Goal: Transaction & Acquisition: Subscribe to service/newsletter

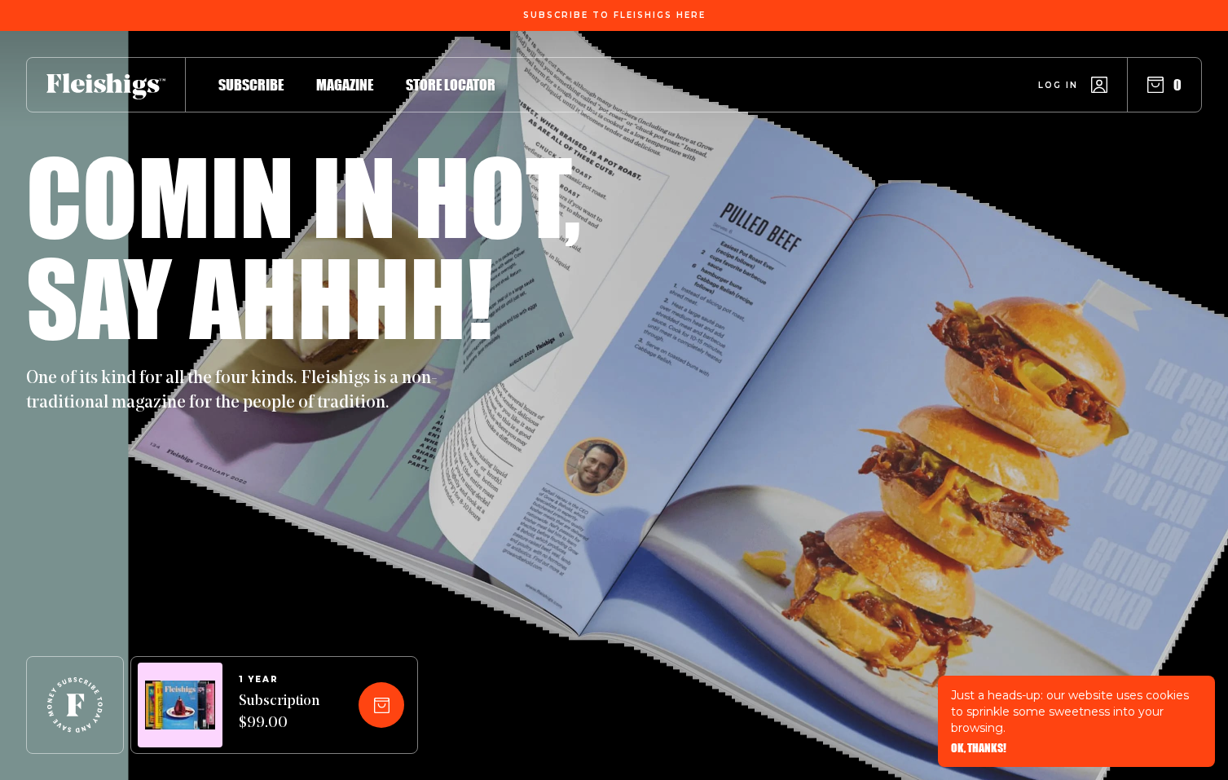
click at [245, 77] on span "Subscribe" at bounding box center [250, 68] width 65 height 18
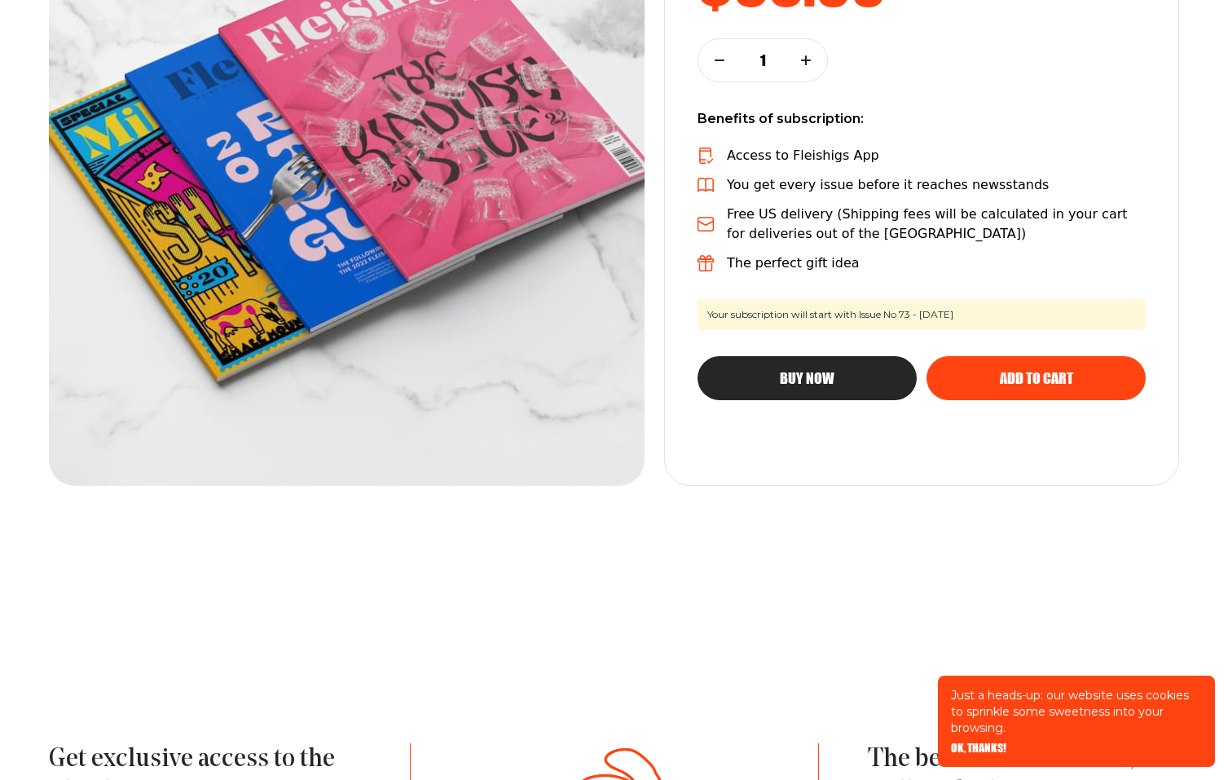
scroll to position [427, 0]
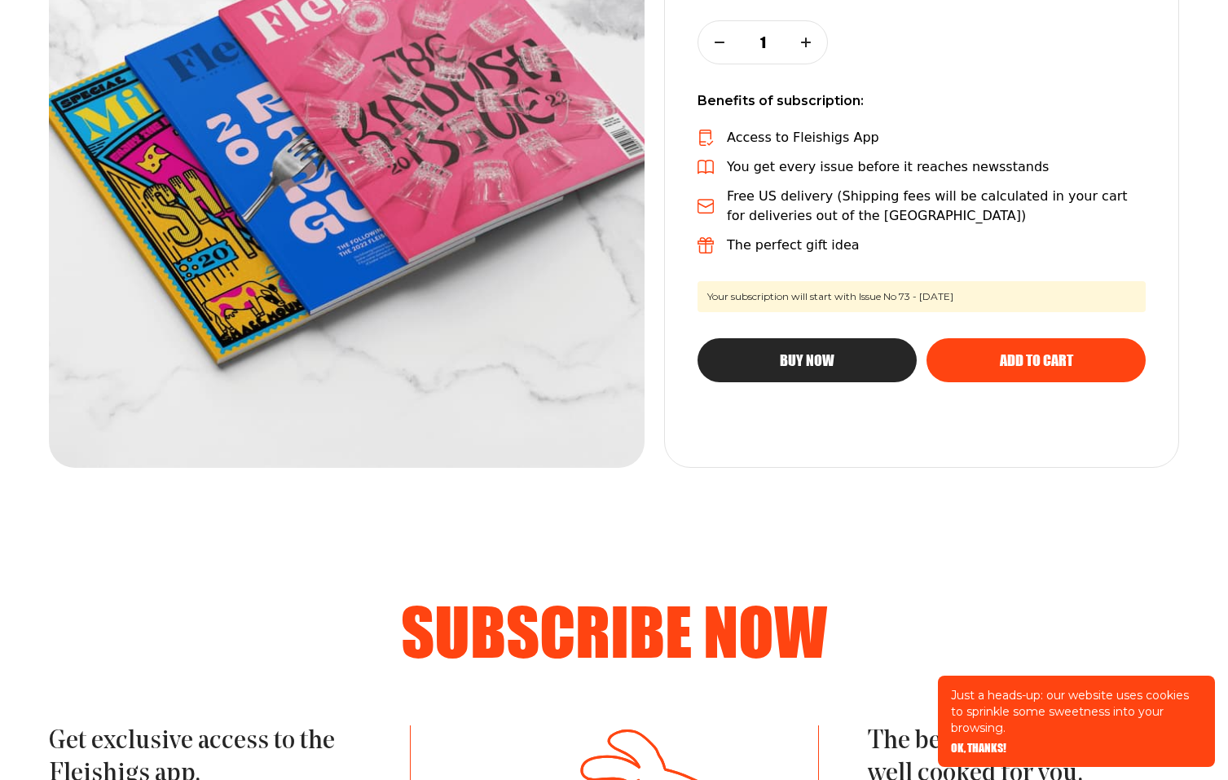
click at [805, 353] on span "Buy Now" at bounding box center [807, 345] width 55 height 15
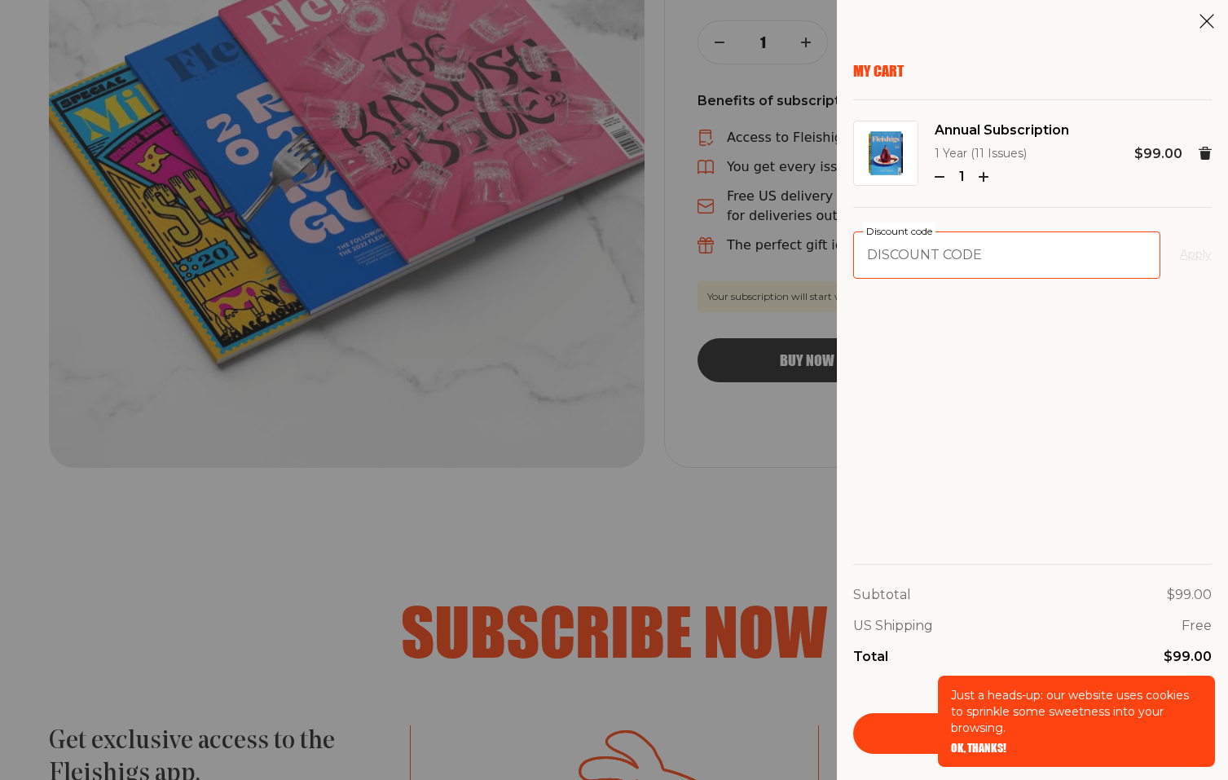
click at [913, 270] on input "Discount code" at bounding box center [1006, 254] width 307 height 47
type input "NND"
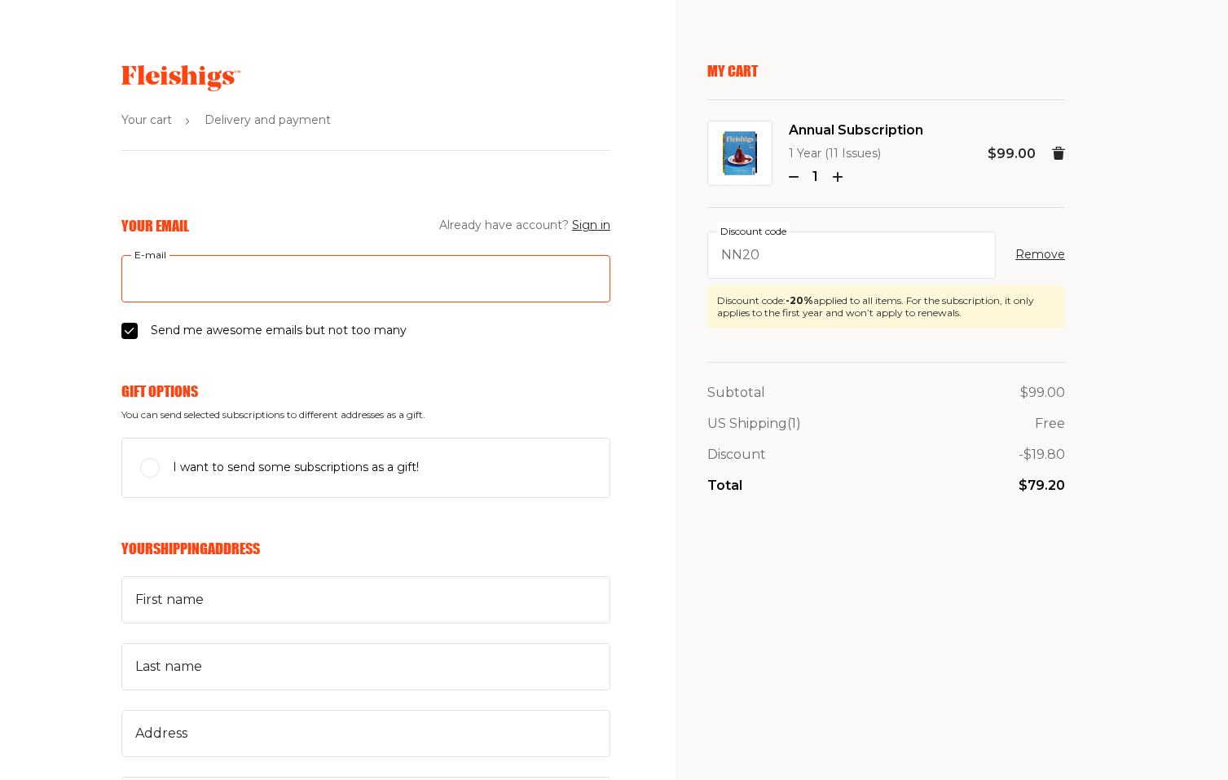
click at [288, 277] on input "E-mail" at bounding box center [365, 278] width 489 height 47
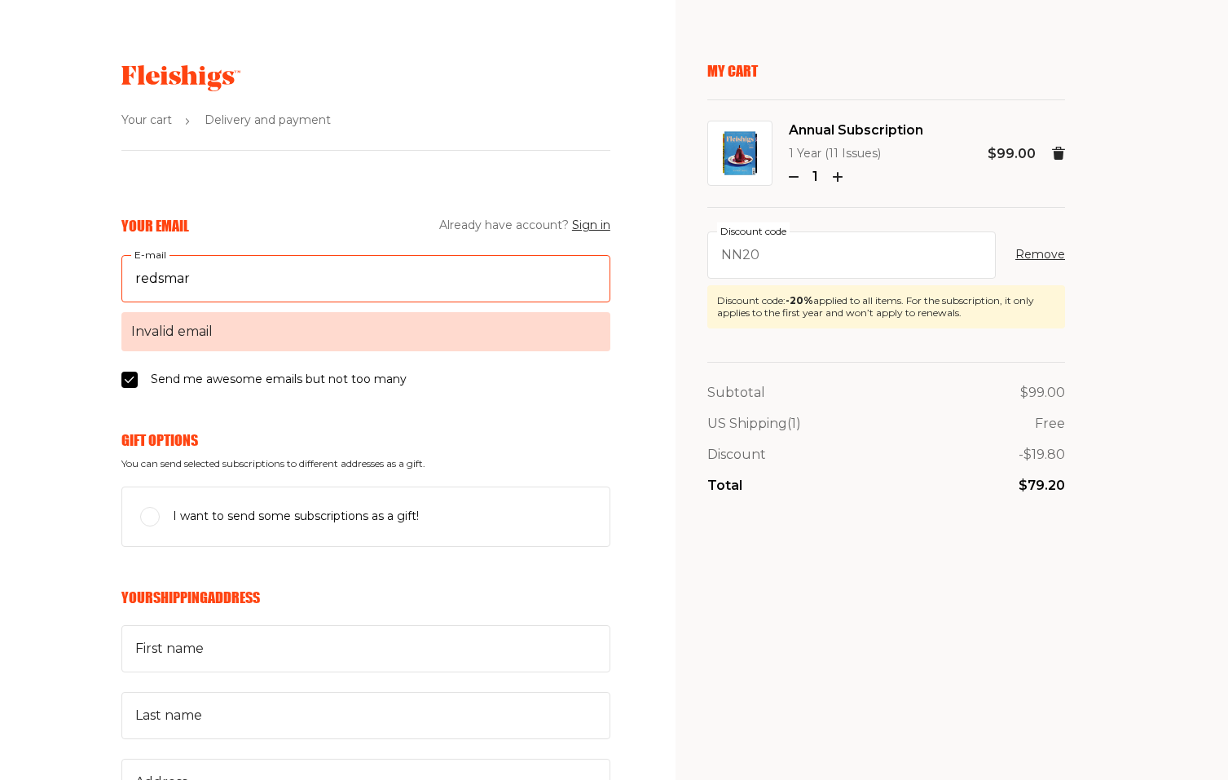
type input "[EMAIL_ADDRESS][DOMAIN_NAME]"
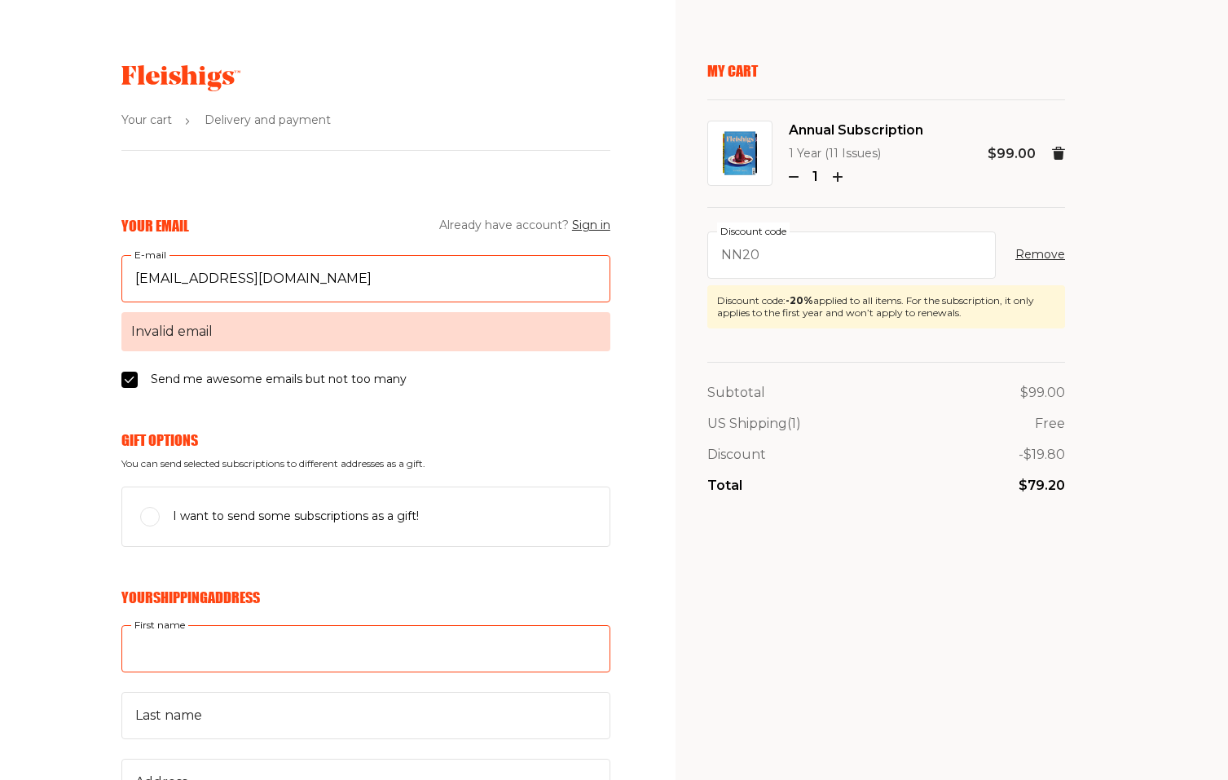
type input "Matthew"
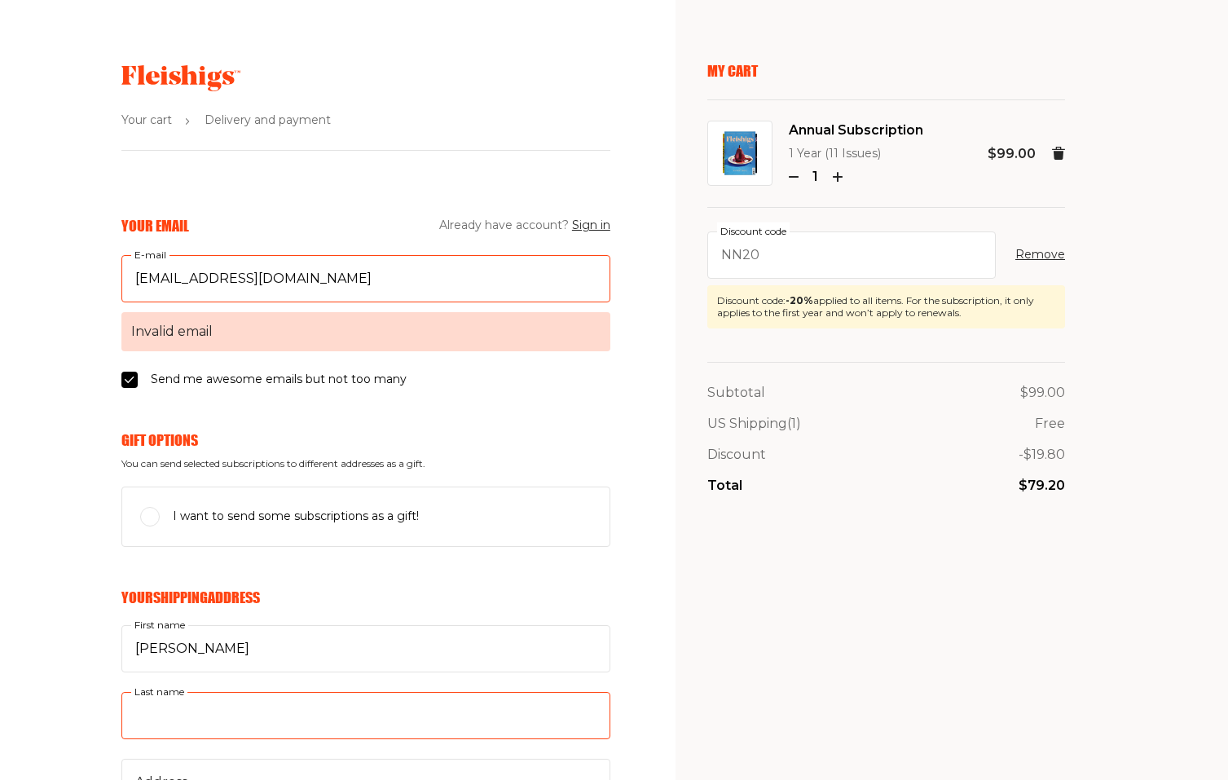
type input "Rosenbaum"
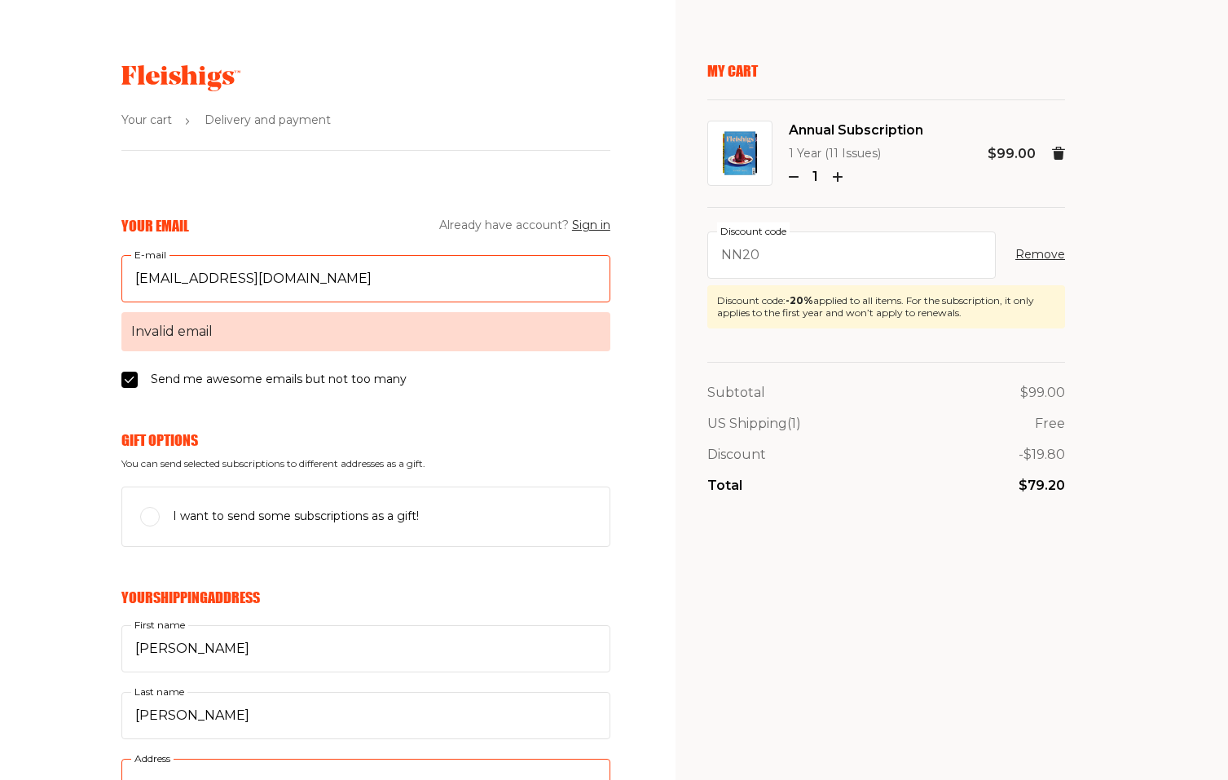
type input "104 Irving Road"
type input "5857388620"
type input "14618"
type input "Rochester"
select select "US"
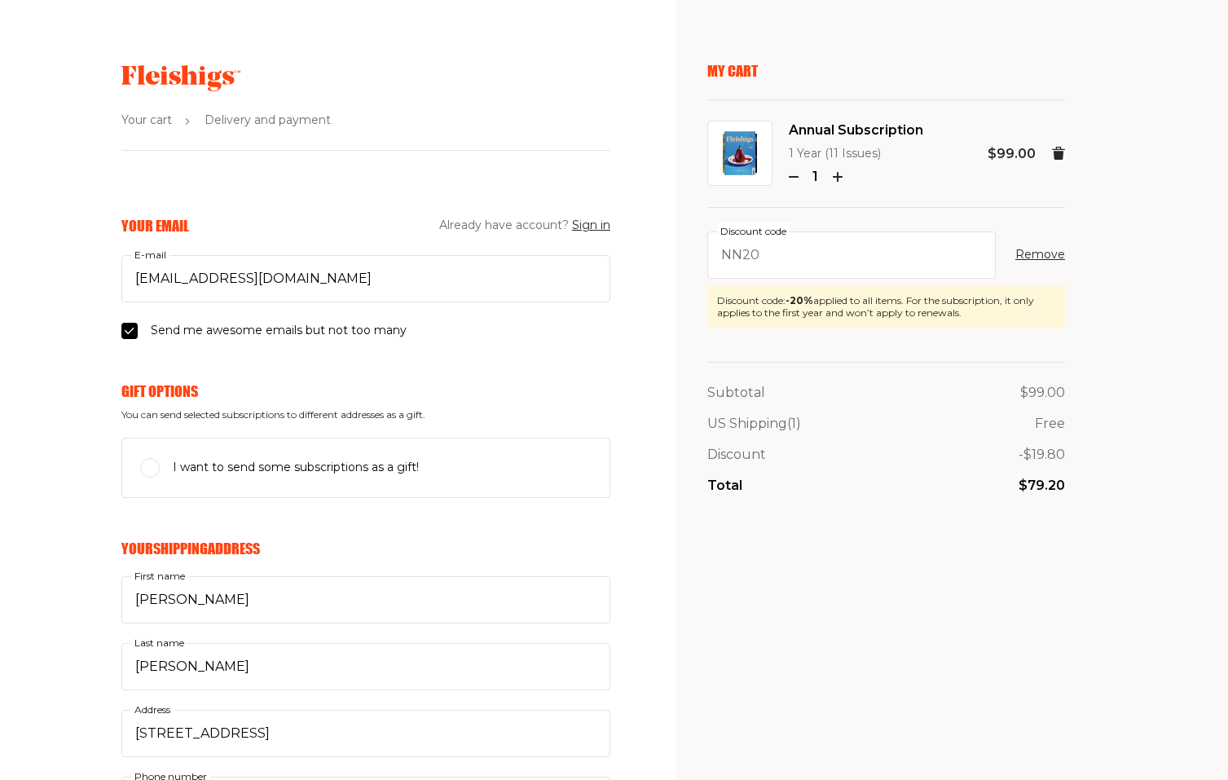
select select "New York"
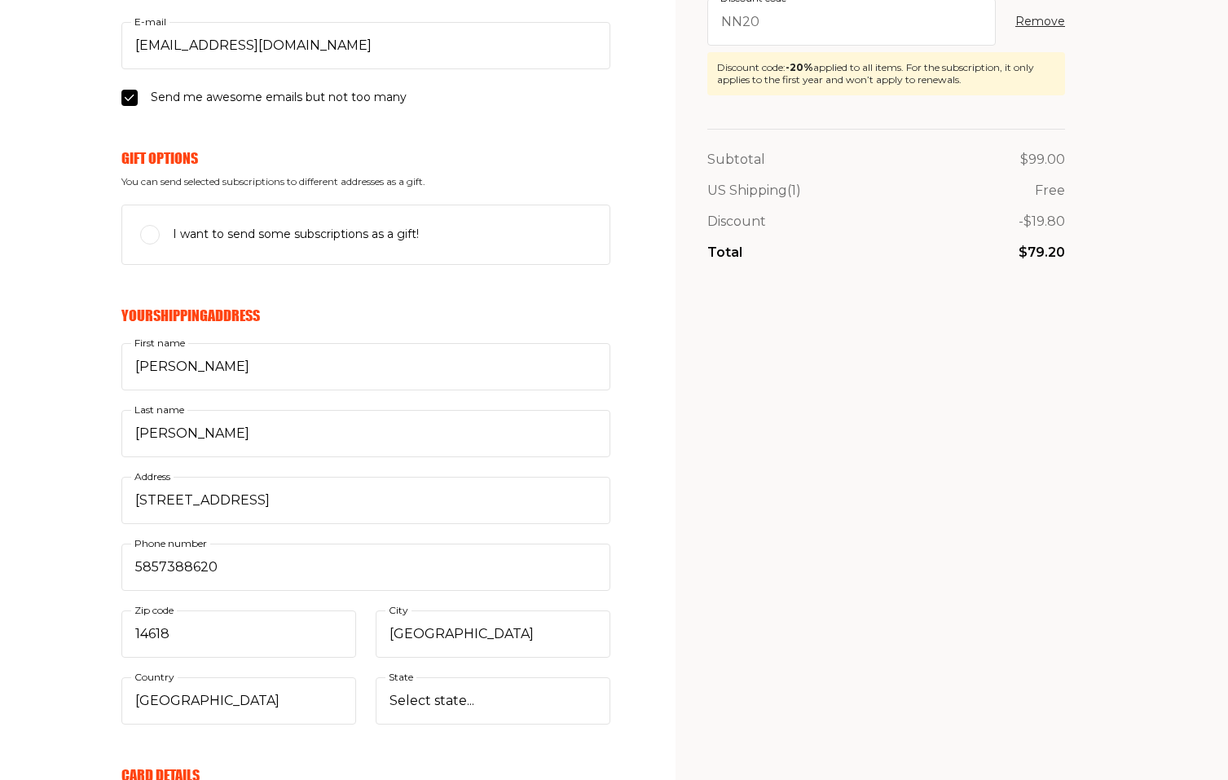
scroll to position [236, 0]
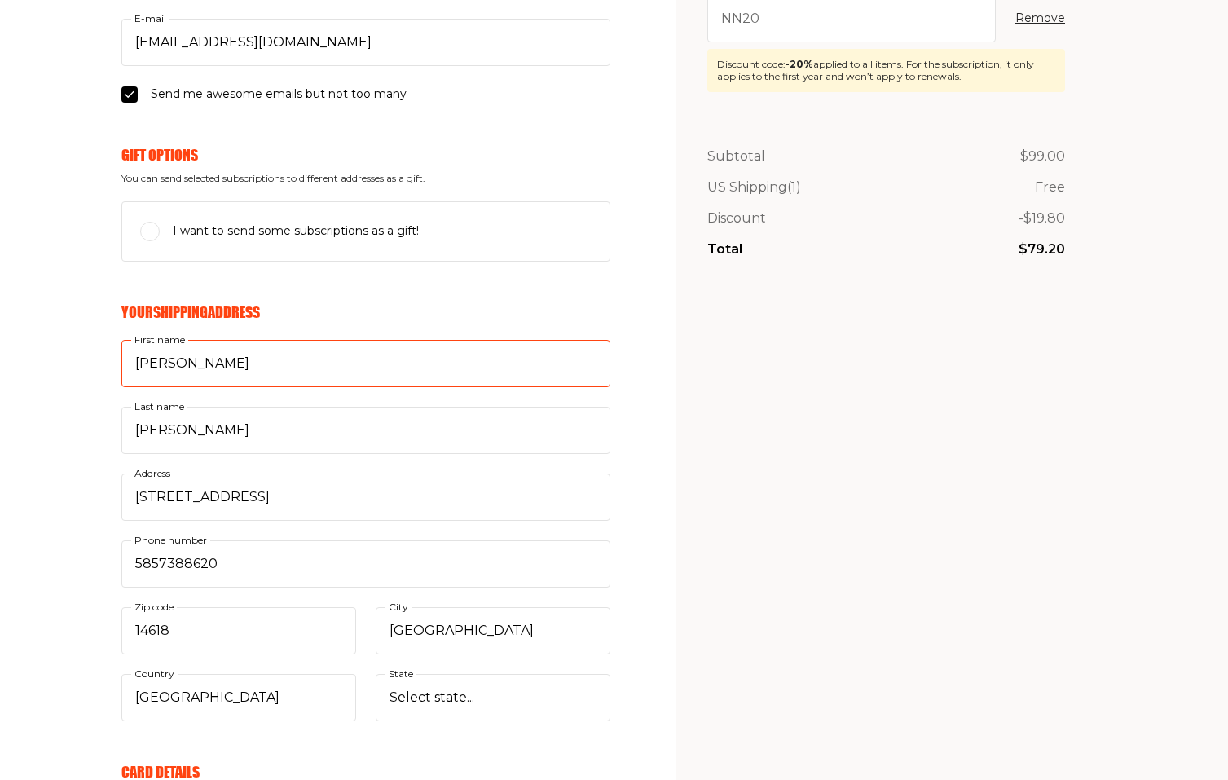
drag, startPoint x: 213, startPoint y: 371, endPoint x: 274, endPoint y: 356, distance: 62.9
click at [271, 356] on input "Matthew" at bounding box center [365, 363] width 489 height 47
click at [654, 407] on section "Your cart Delivery and payment Your Email Already have account? Sign in redsmar…" at bounding box center [614, 584] width 1228 height 1640
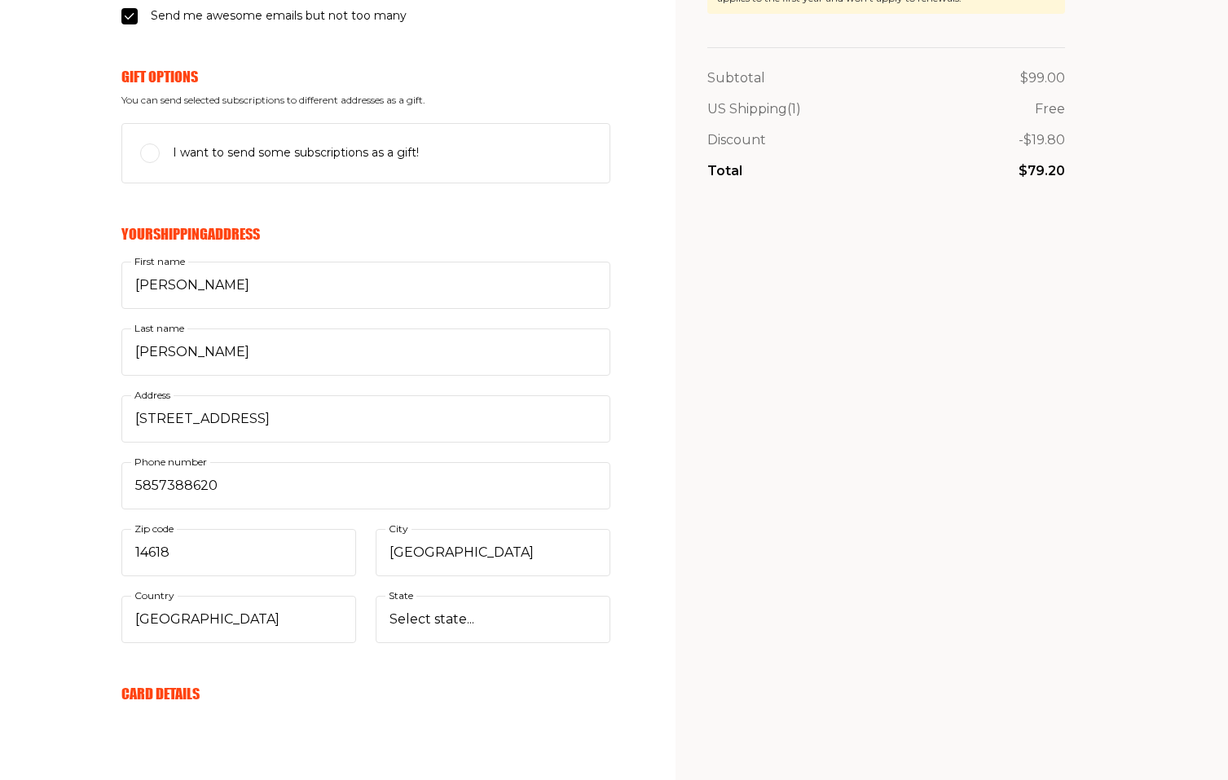
scroll to position [319, 0]
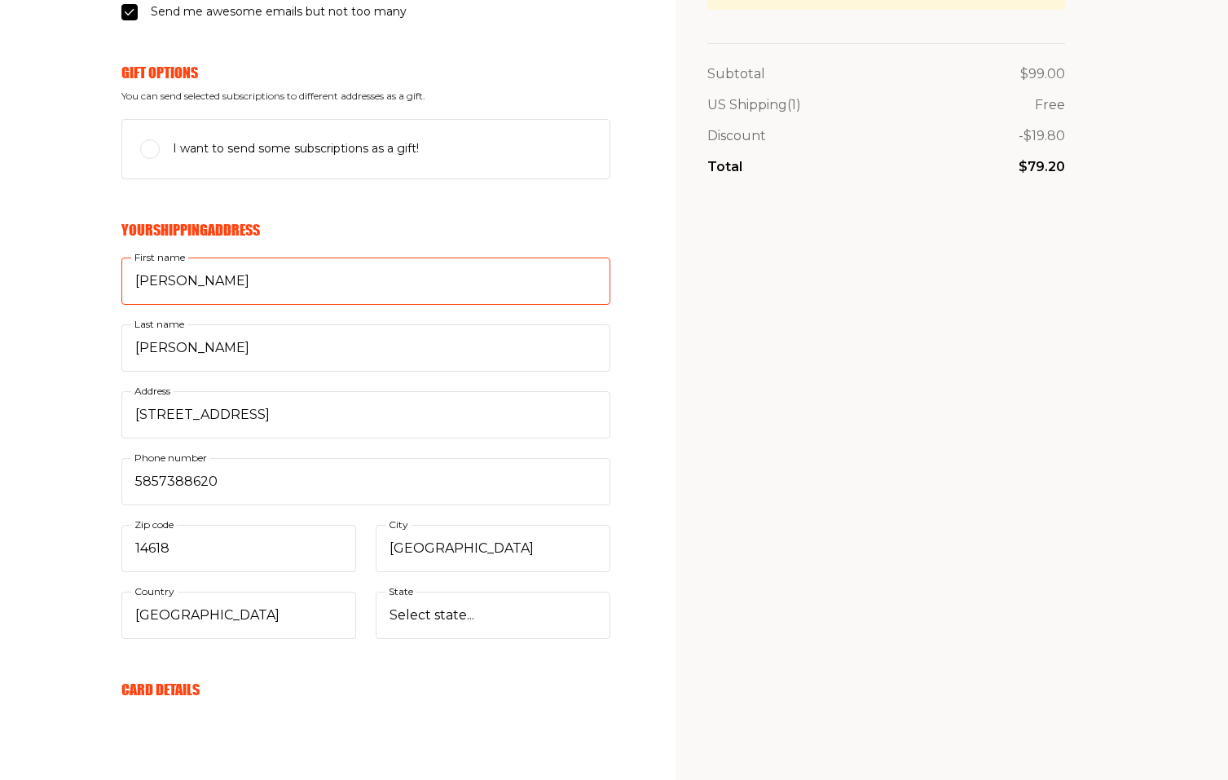
drag, startPoint x: 227, startPoint y: 281, endPoint x: 45, endPoint y: 288, distance: 182.7
click at [45, 288] on div "Your Email Already have account? Sign in redsmar6@gmail.com E-mail Send me awes…" at bounding box center [305, 609] width 610 height 1425
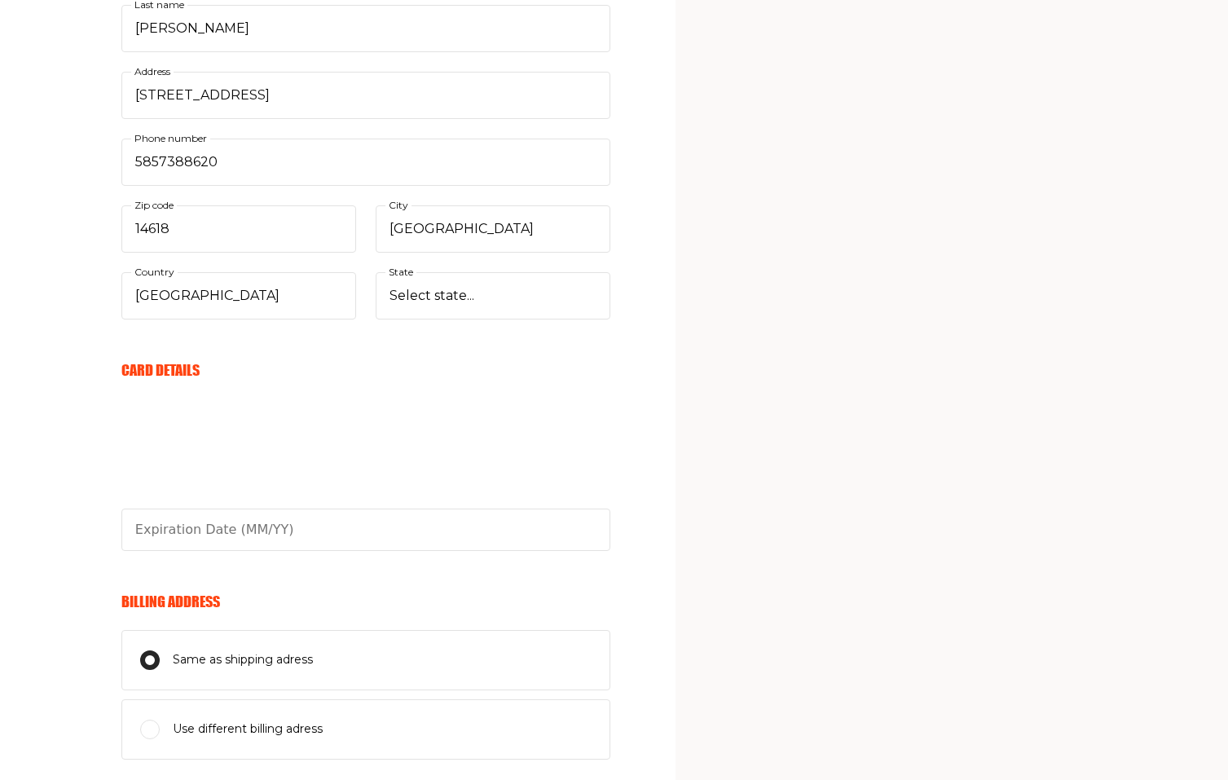
scroll to position [639, 0]
type input "Hope"
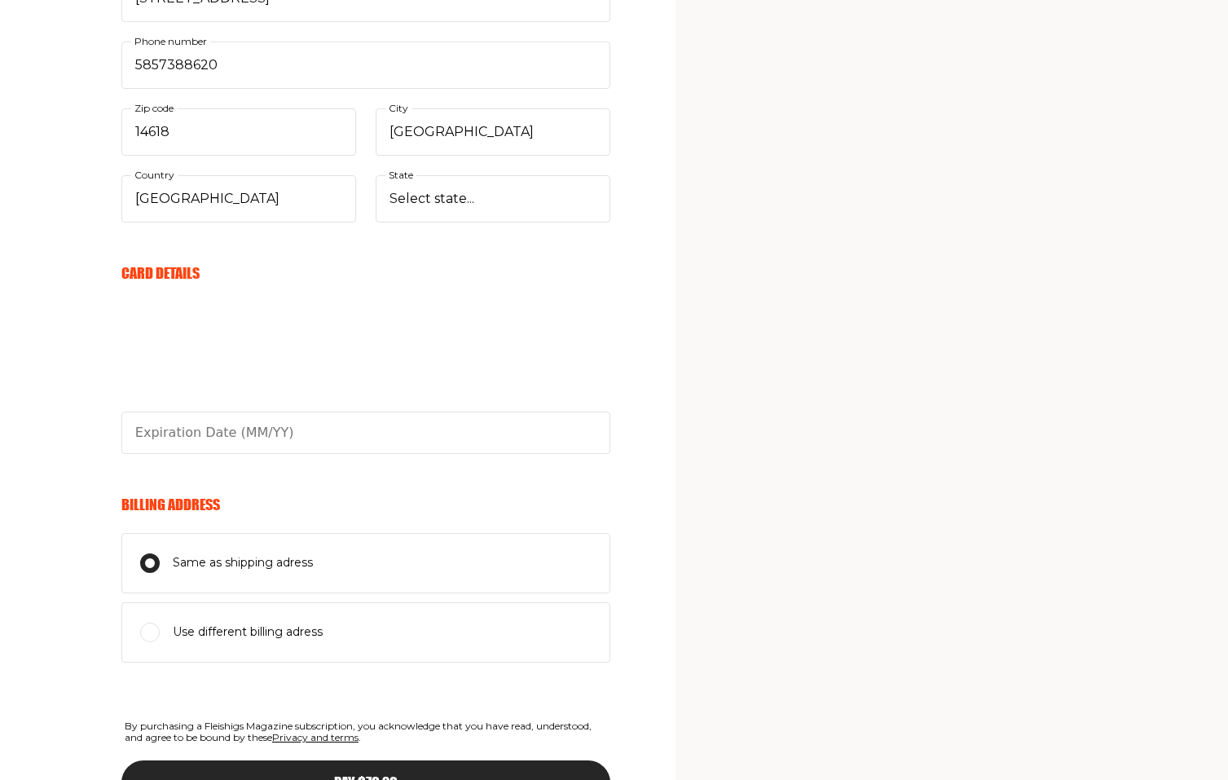
scroll to position [738, 0]
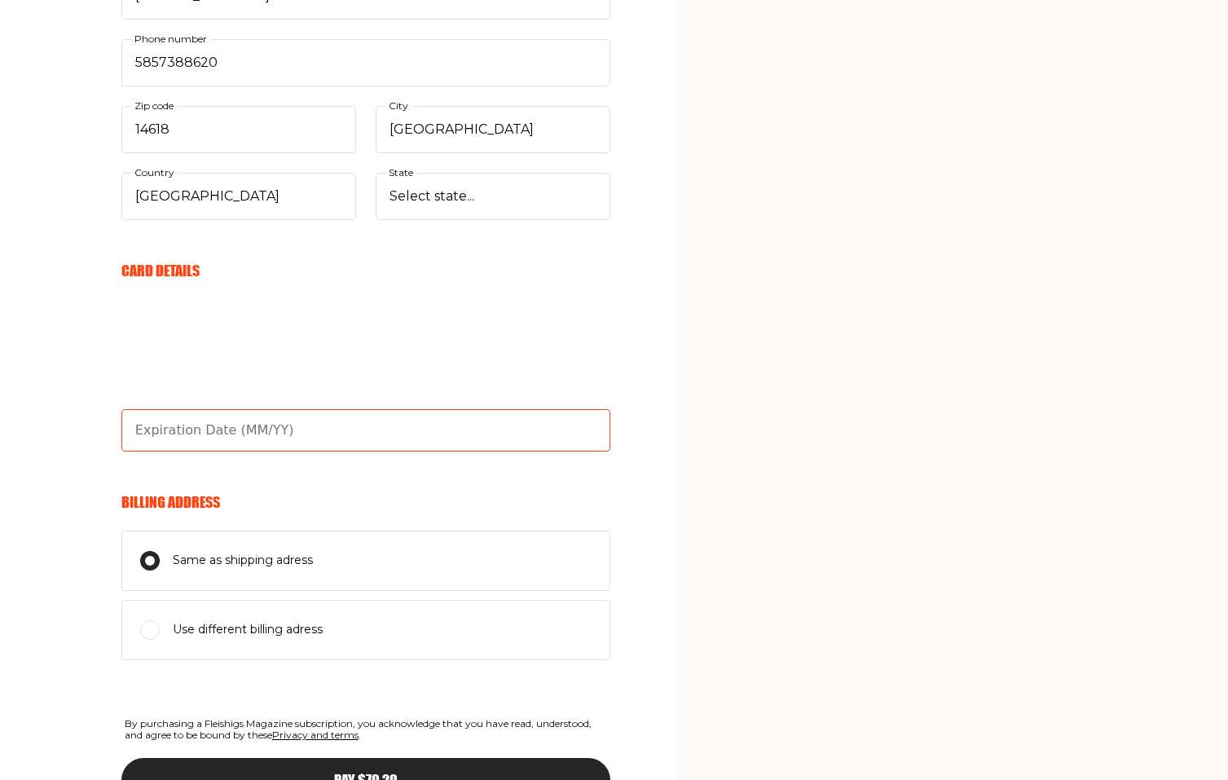
click at [300, 420] on input "text" at bounding box center [365, 430] width 489 height 42
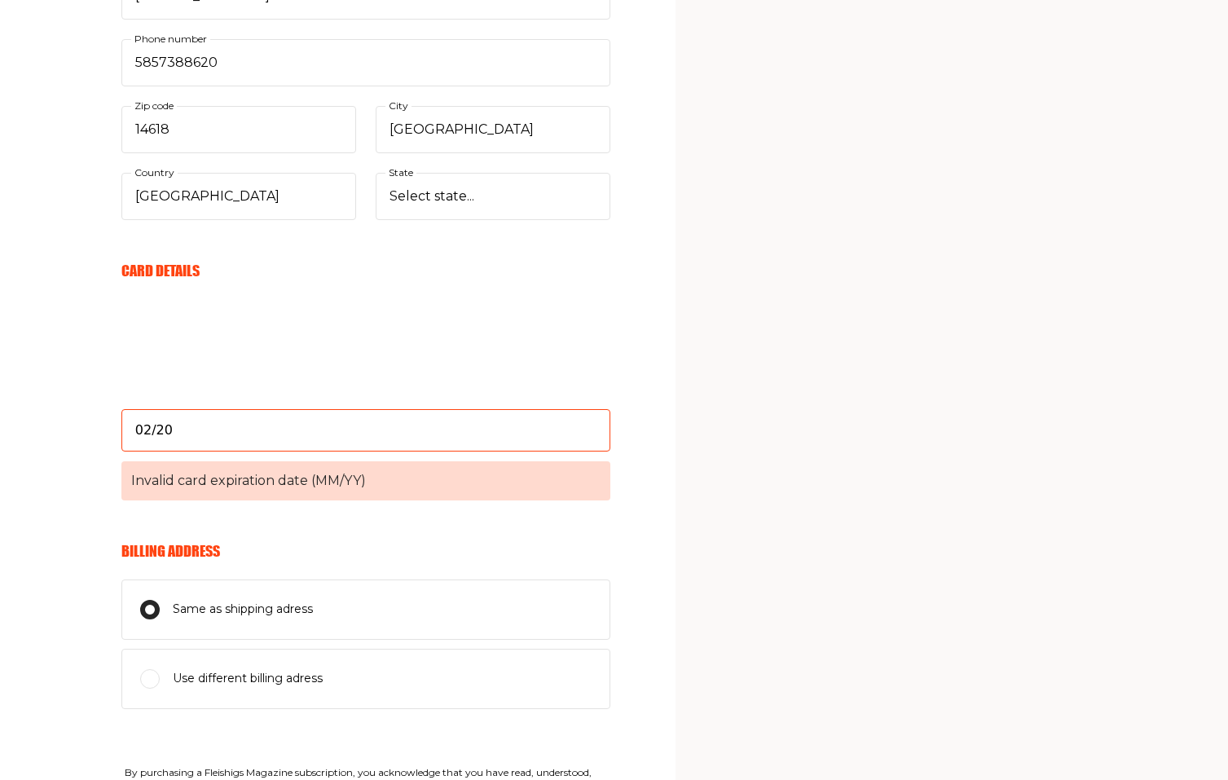
drag, startPoint x: 172, startPoint y: 430, endPoint x: 216, endPoint y: 450, distance: 48.2
click at [165, 431] on input "02/20" at bounding box center [365, 430] width 489 height 42
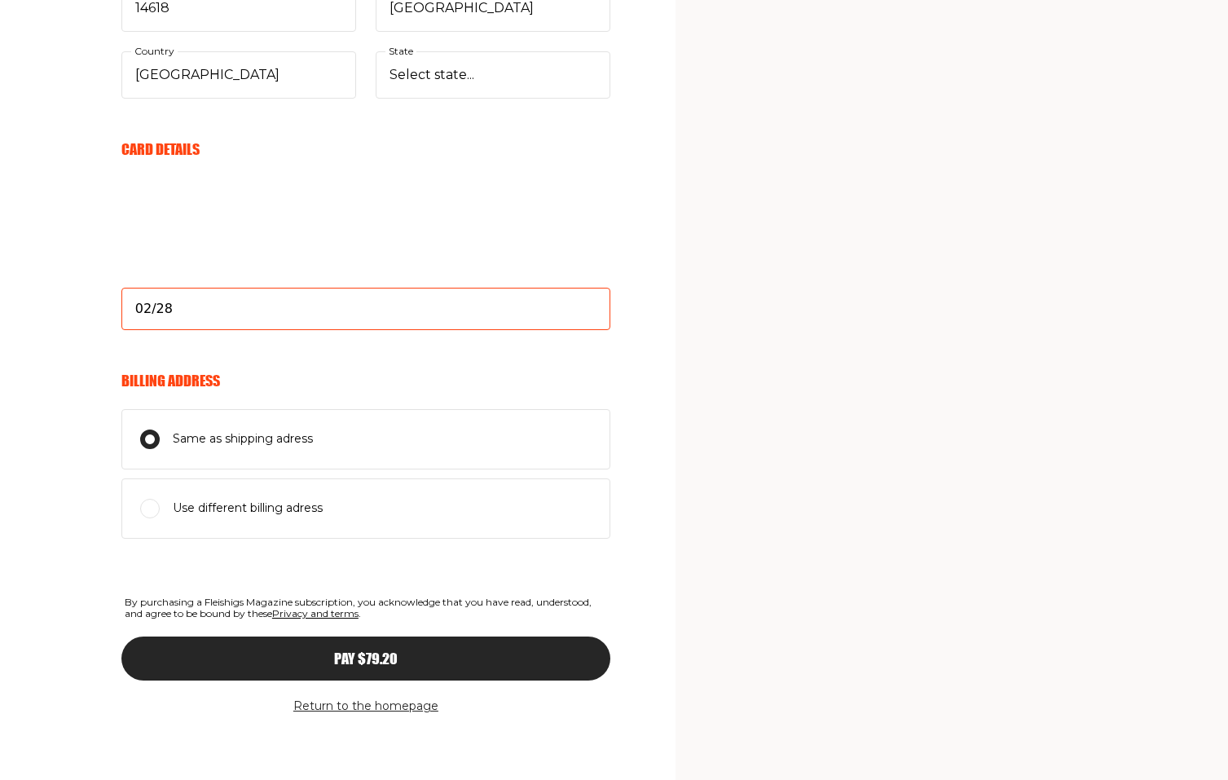
scroll to position [860, 0]
type input "02/28"
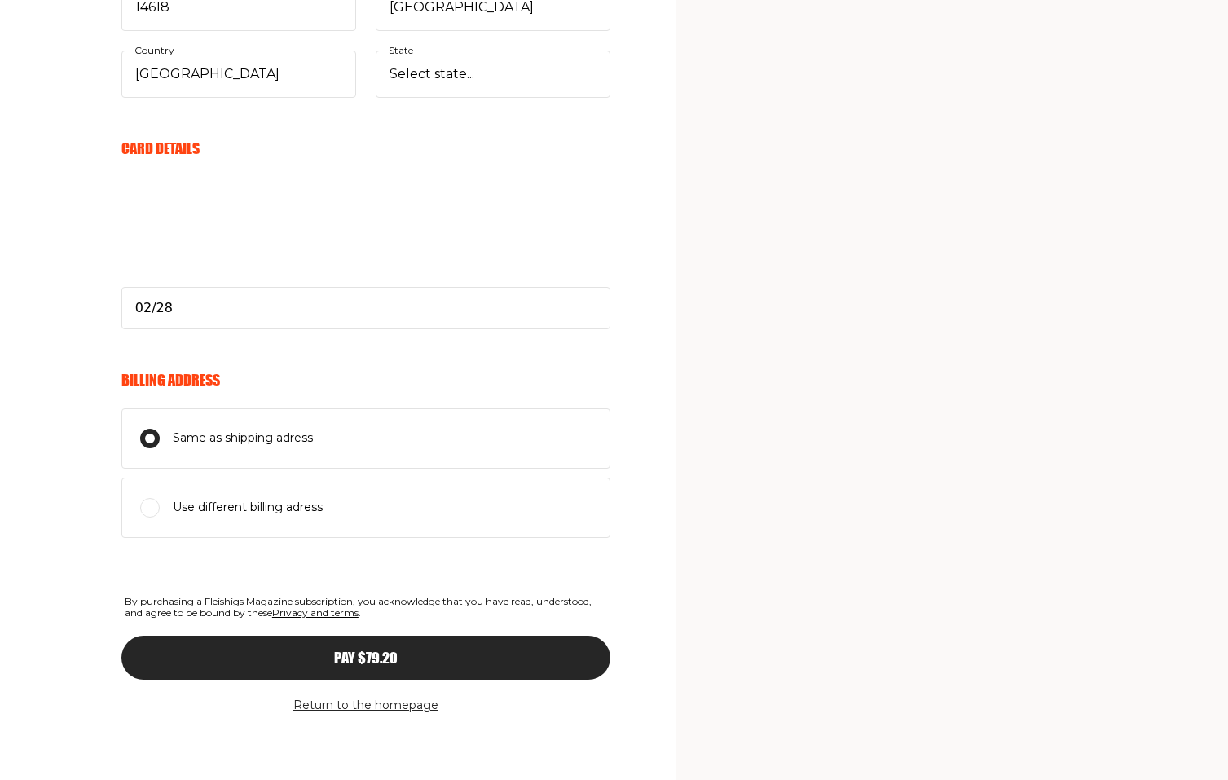
click at [386, 650] on span "Pay $79.20" at bounding box center [366, 643] width 64 height 15
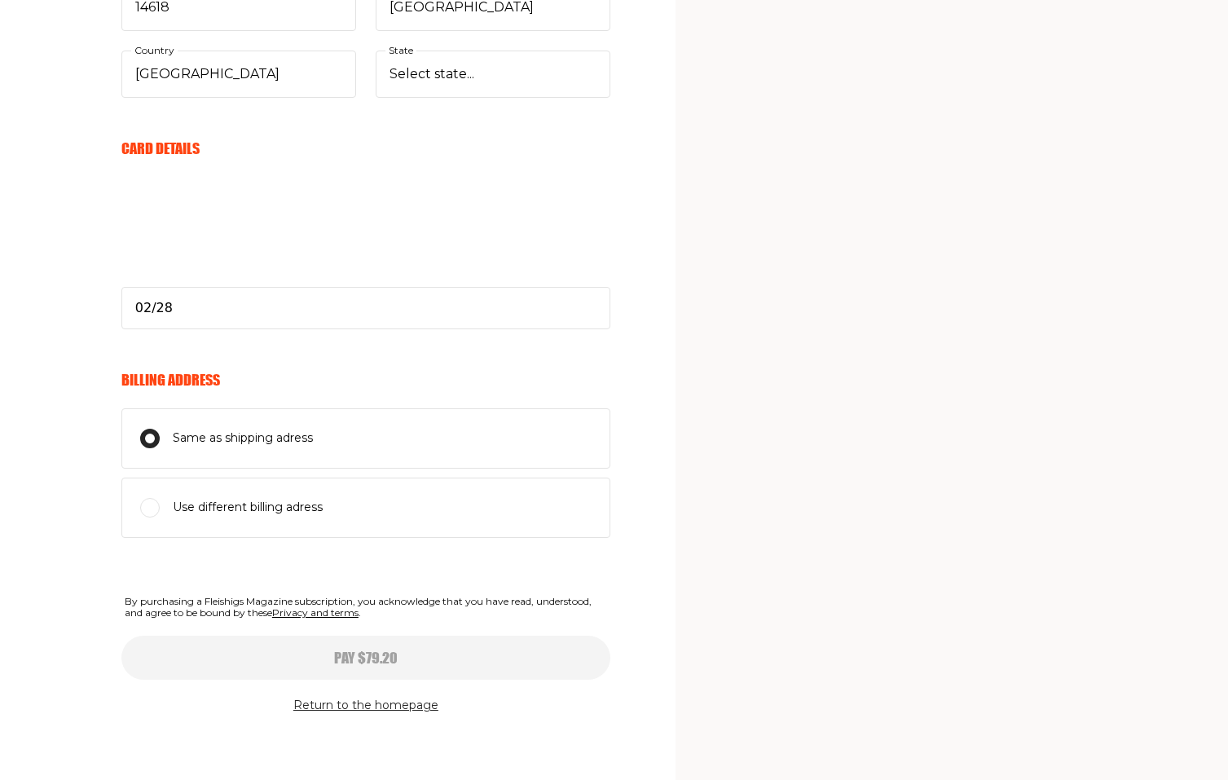
select select
type input "02/28"
select select
